Goal: Learn about a topic

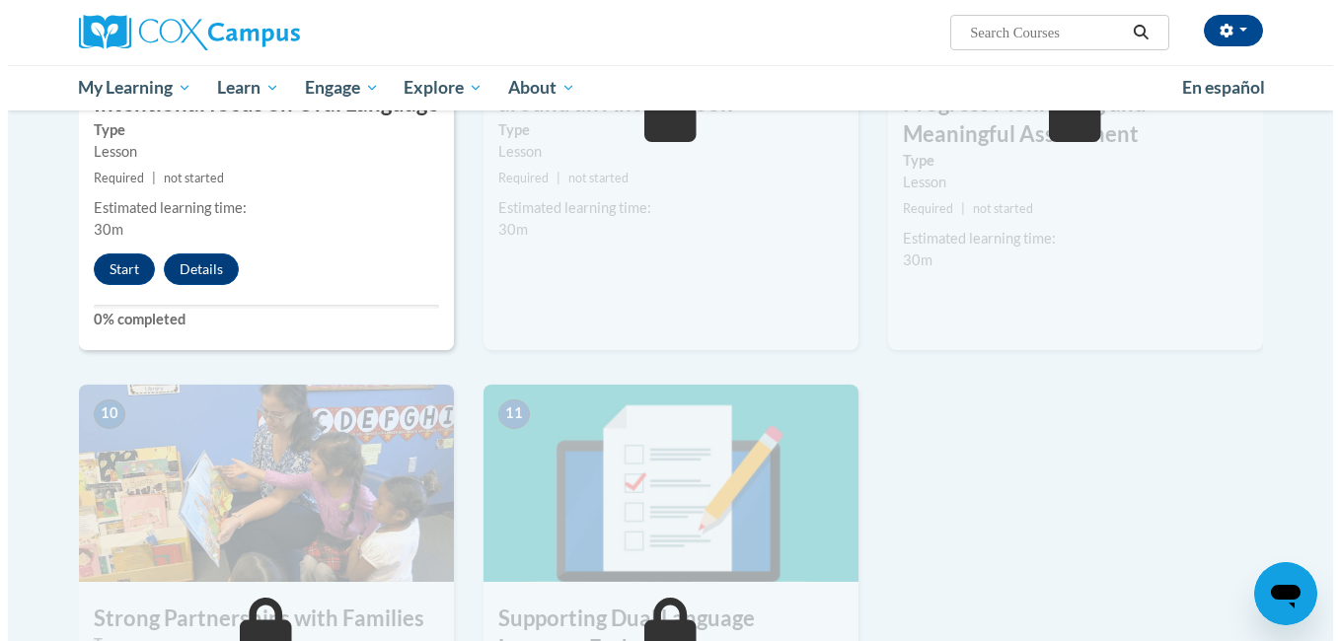
scroll to position [1878, 0]
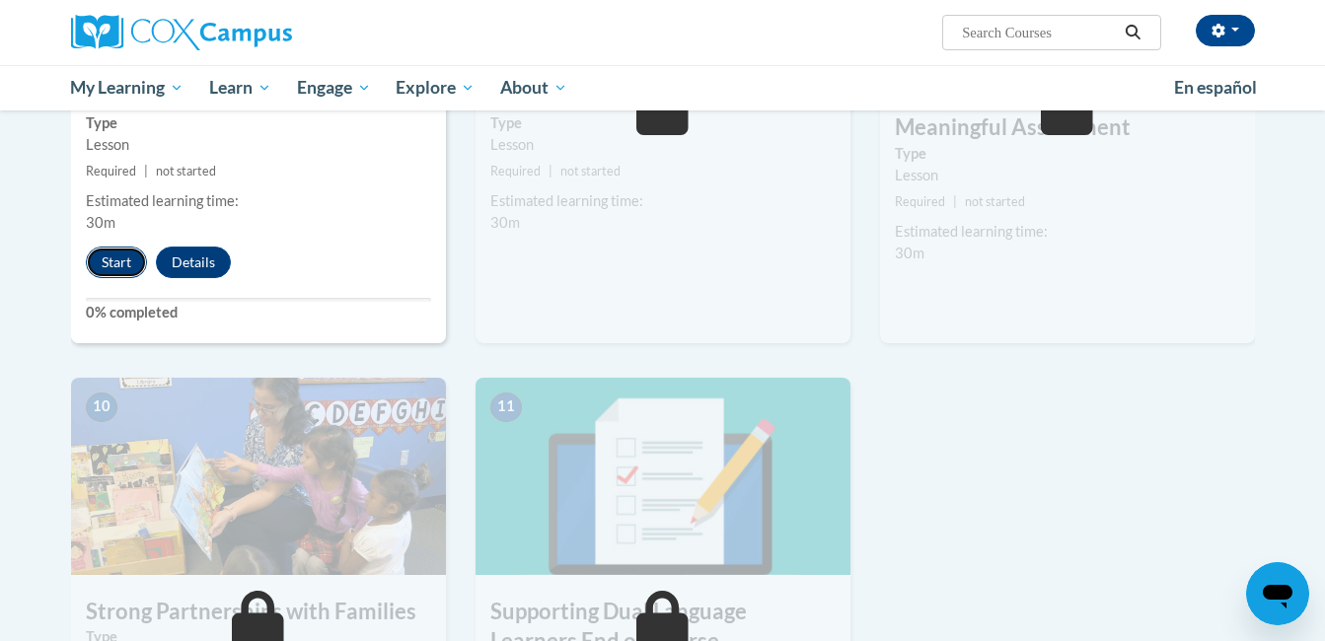
click at [113, 260] on button "Start" at bounding box center [116, 263] width 61 height 32
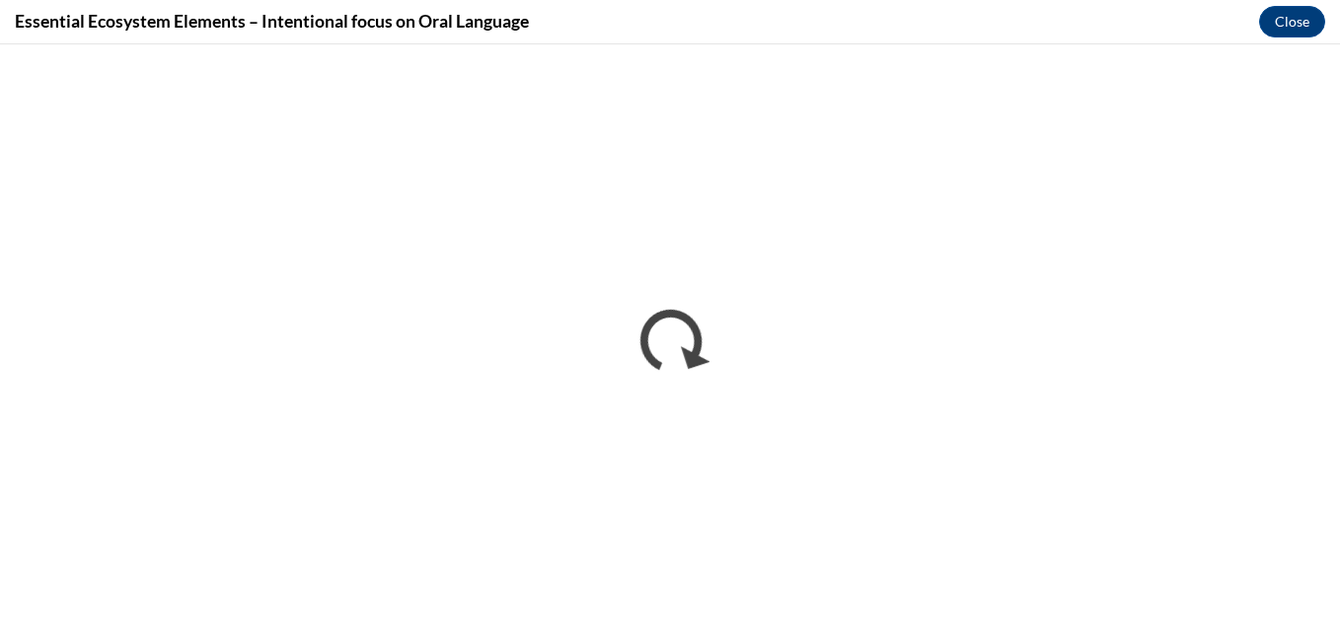
scroll to position [0, 0]
